Goal: Transaction & Acquisition: Register for event/course

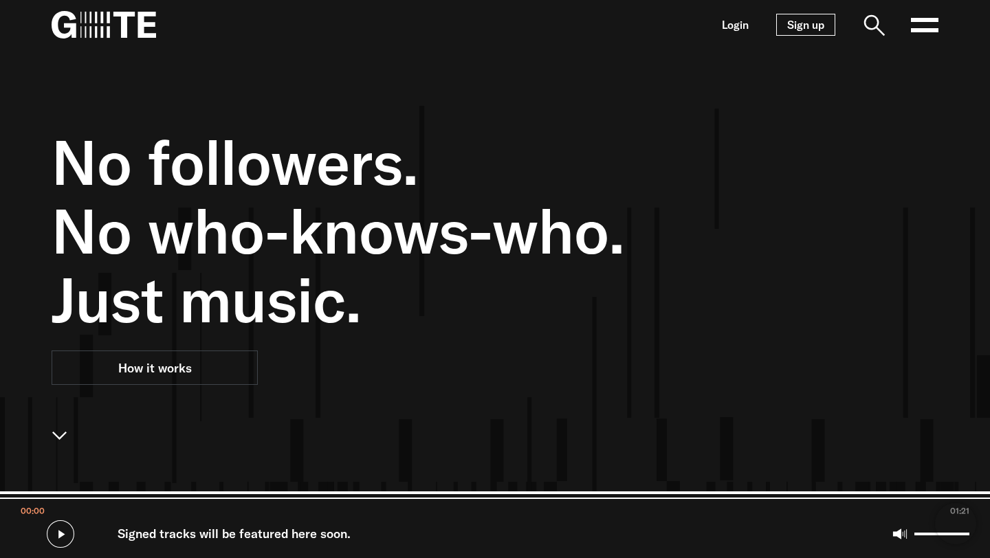
click at [807, 26] on link "Sign up" at bounding box center [805, 25] width 59 height 22
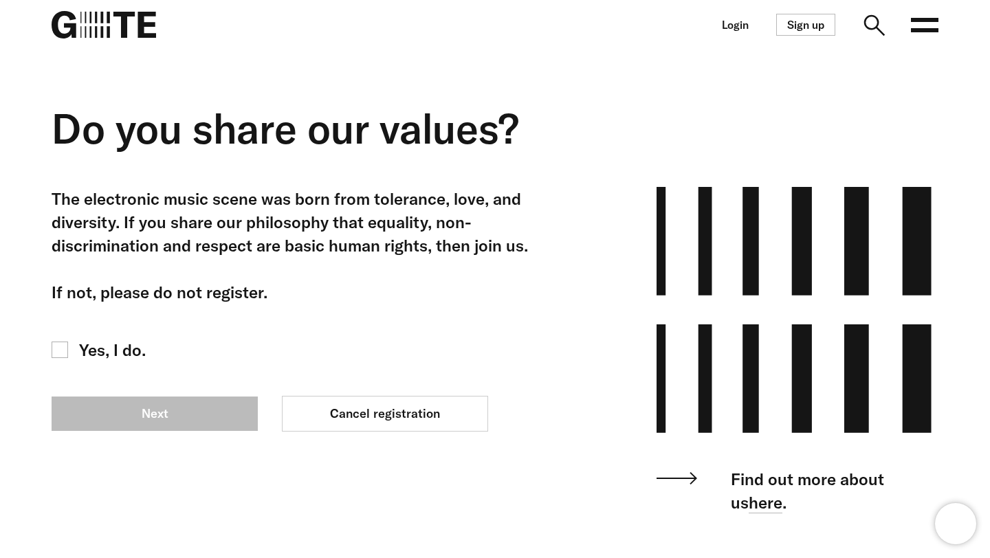
click at [503, 194] on div "The electronic music scene was born from tolerance, love, and diversity. If you…" at bounding box center [306, 245] width 509 height 117
click at [412, 415] on link "Cancel registration" at bounding box center [385, 414] width 206 height 36
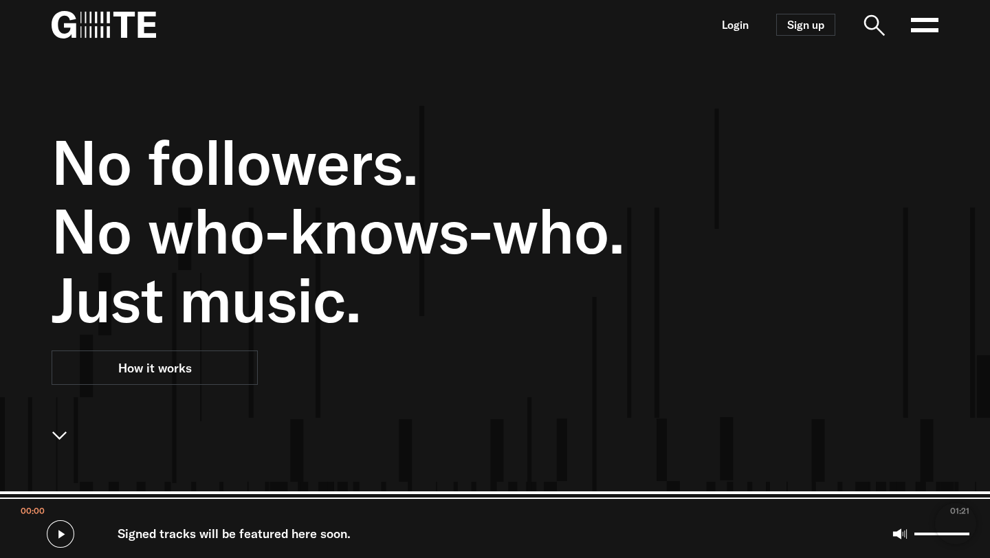
click at [80, 28] on img at bounding box center [104, 25] width 105 height 28
